Goal: Task Accomplishment & Management: Use online tool/utility

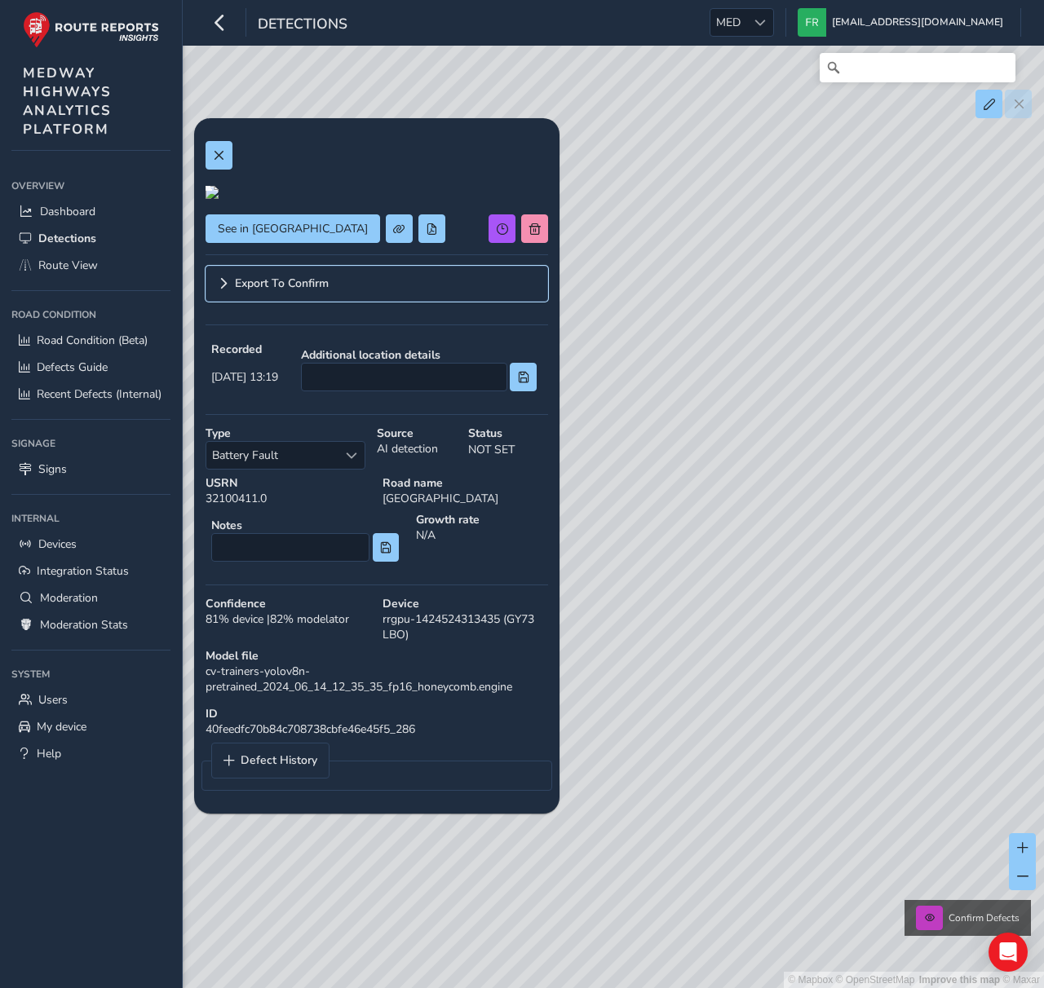
click at [254, 289] on span "Export To Confirm" at bounding box center [282, 283] width 94 height 11
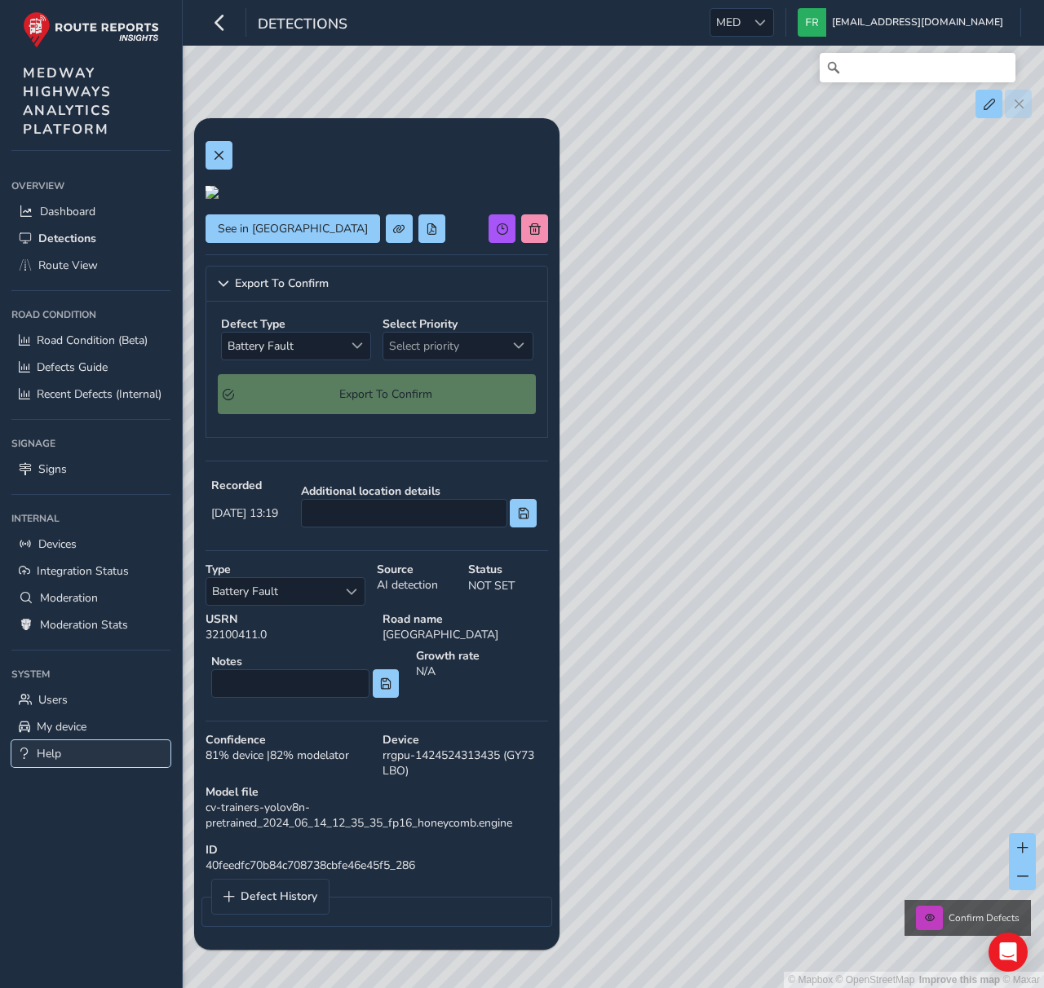
click at [160, 755] on link "Help" at bounding box center [90, 753] width 159 height 27
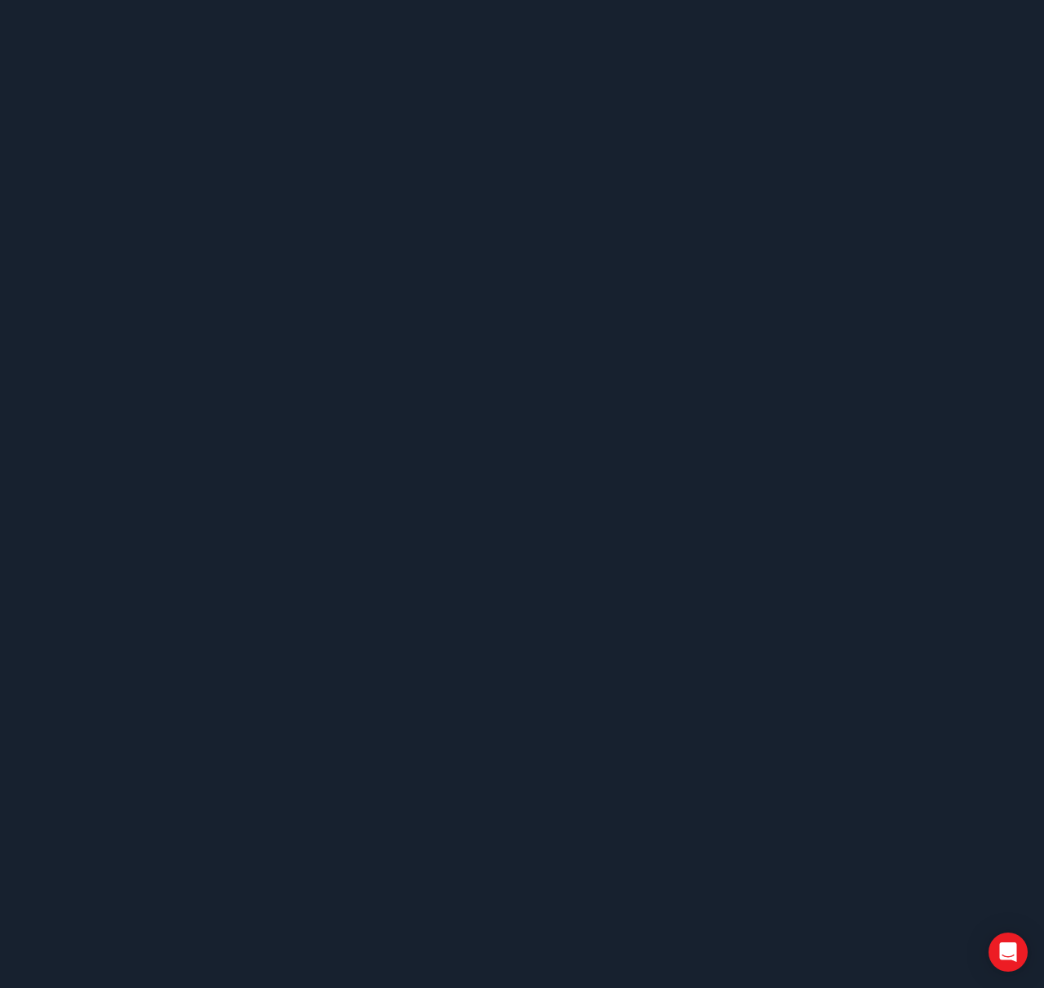
click at [302, 139] on body at bounding box center [522, 494] width 1044 height 988
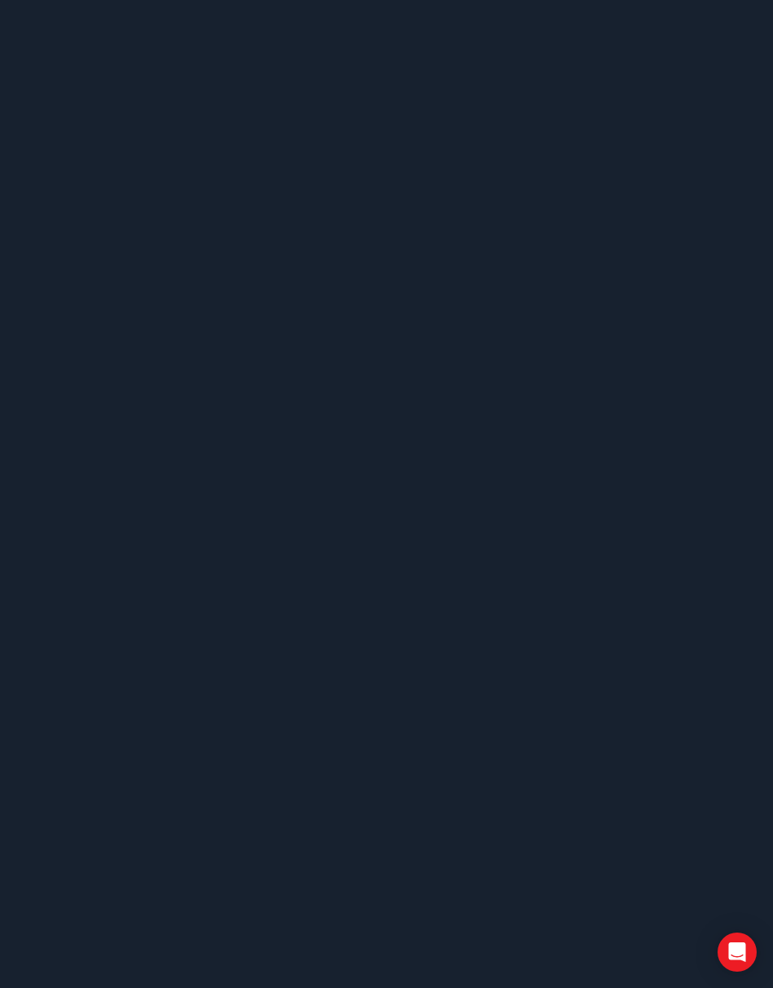
click at [414, 633] on body at bounding box center [386, 494] width 773 height 988
click at [168, 284] on body at bounding box center [386, 494] width 773 height 988
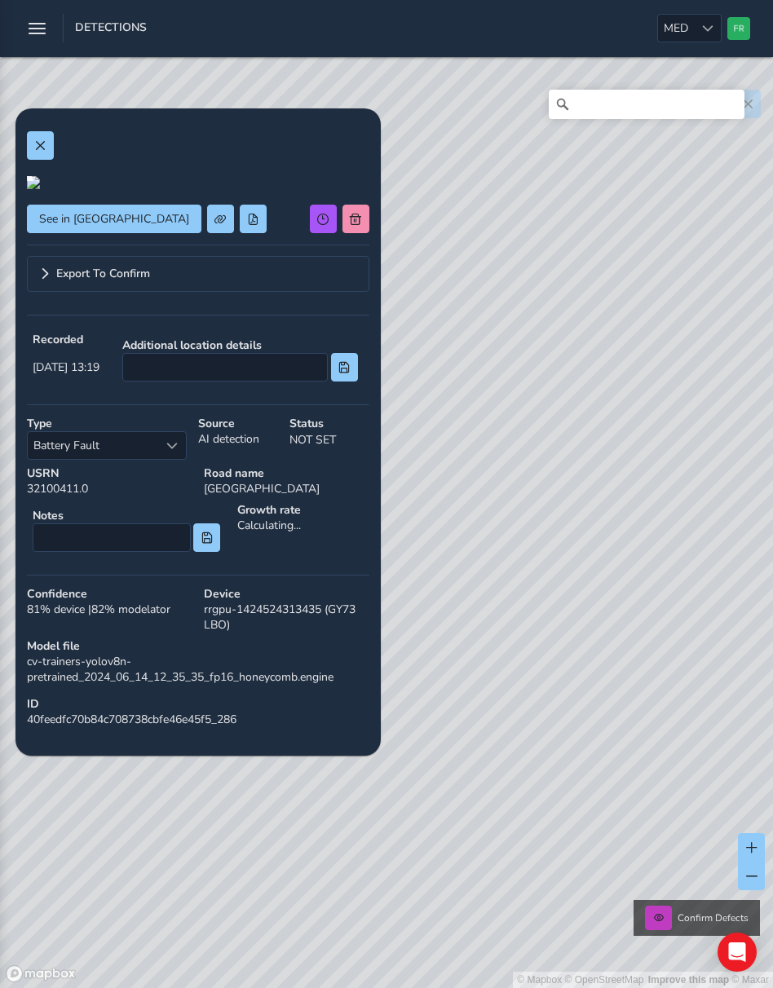
click at [220, 434] on div "See in Route View Export To Confirm Recorded Sep 09 2025, 13:19 Additional loca…" at bounding box center [198, 432] width 342 height 624
click at [229, 292] on link "Export To Confirm" at bounding box center [198, 274] width 342 height 36
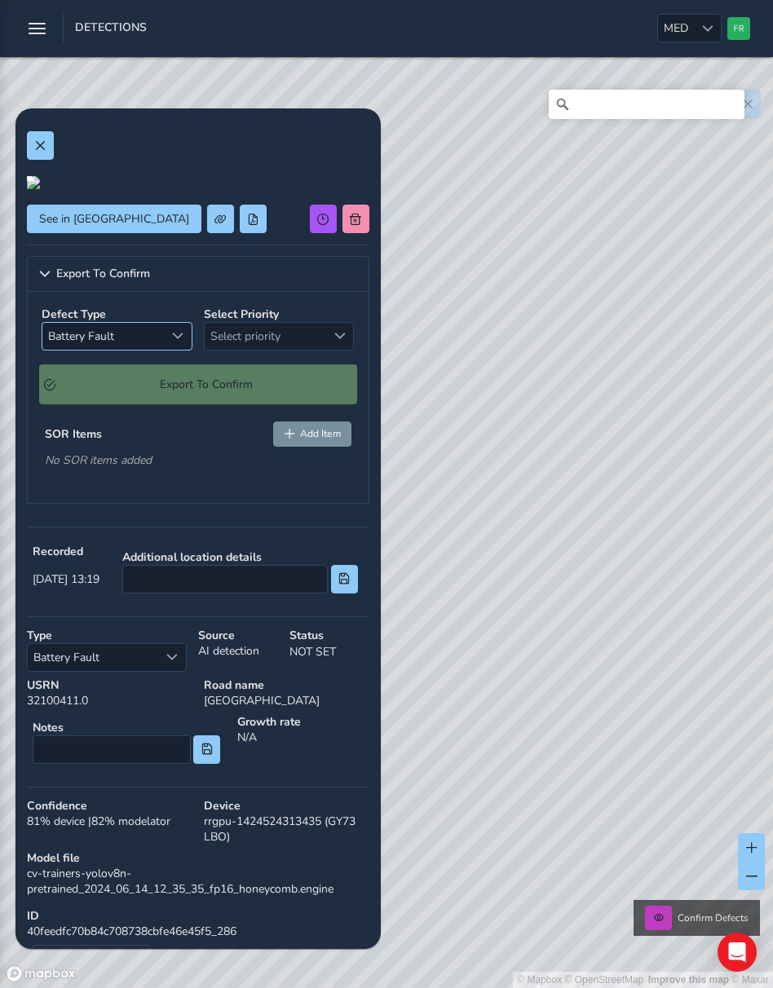
click at [157, 350] on span "Battery Fault" at bounding box center [103, 336] width 122 height 27
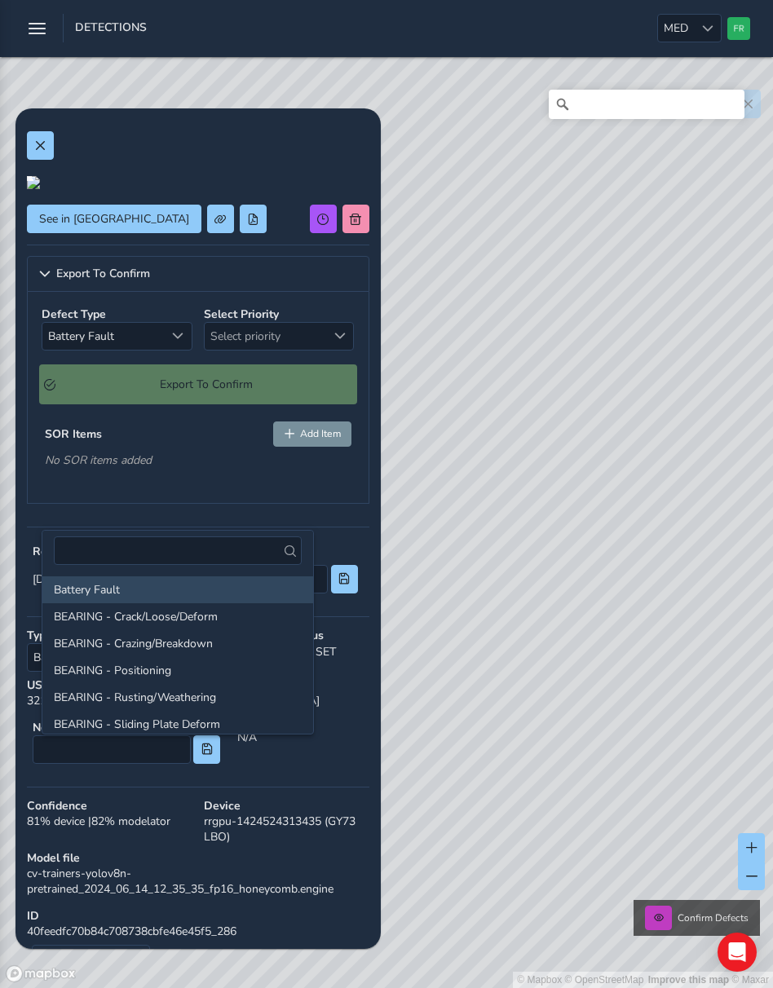
drag, startPoint x: 268, startPoint y: 660, endPoint x: 282, endPoint y: 647, distance: 18.5
click at [268, 503] on div "Defect Type Battery Fault Battery Fault Select Priority Select priority Select …" at bounding box center [198, 397] width 342 height 211
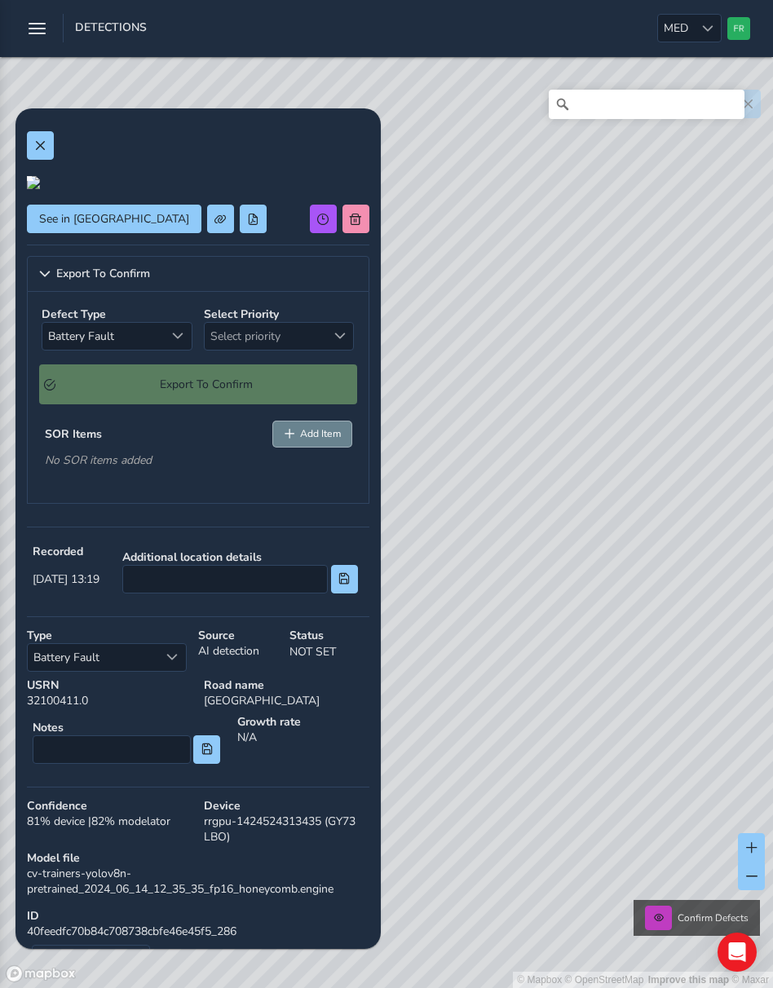
click at [300, 440] on span "Add Item" at bounding box center [320, 433] width 41 height 13
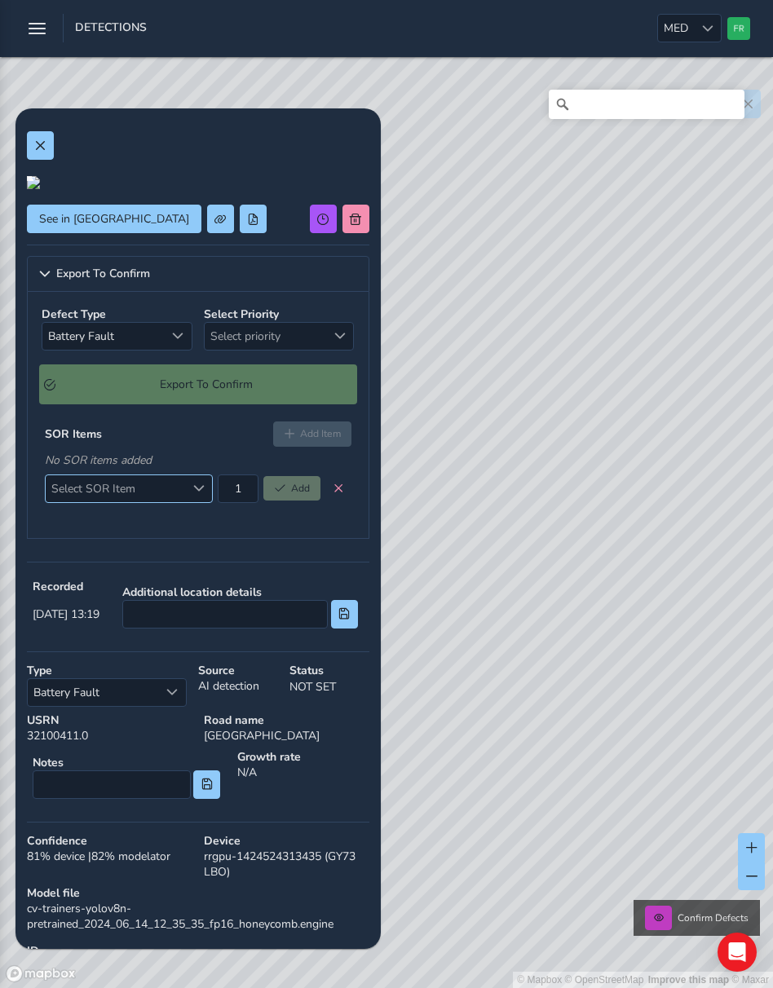
click at [192, 502] on div "Select SOR Item" at bounding box center [198, 488] width 27 height 27
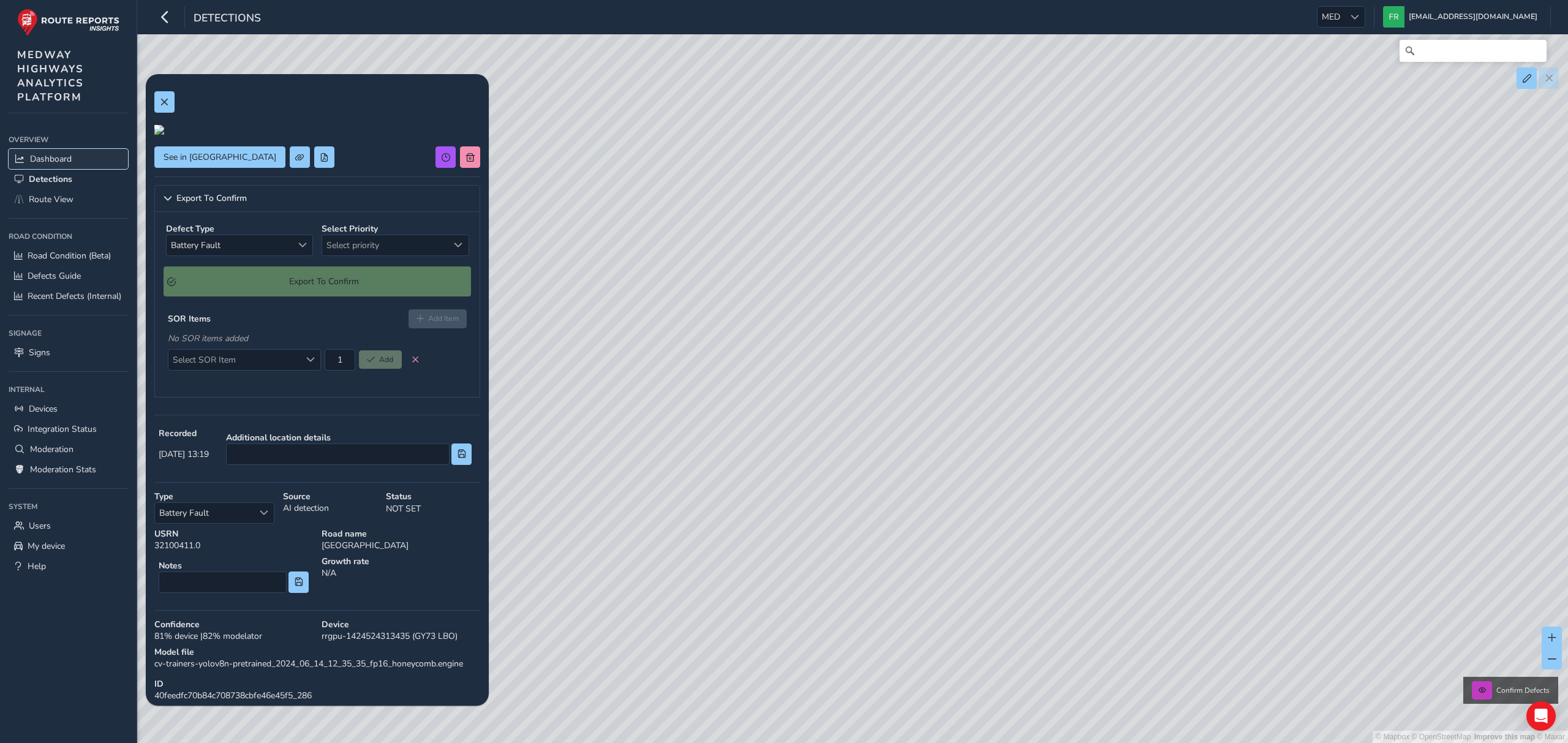
click at [65, 164] on span "Dashboard" at bounding box center [50, 159] width 41 height 11
